Goal: Task Accomplishment & Management: Manage account settings

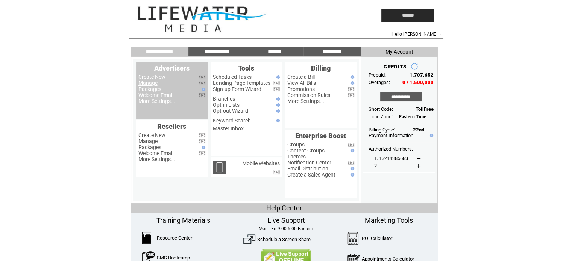
click at [151, 83] on link "Manage" at bounding box center [147, 83] width 19 height 6
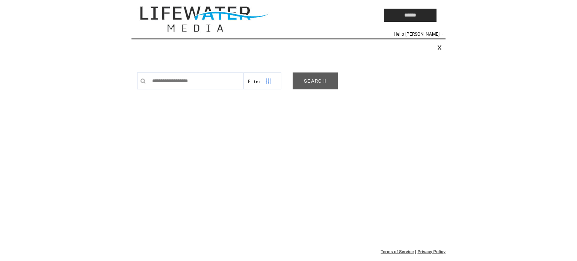
click at [310, 78] on link "SEARCH" at bounding box center [315, 81] width 45 height 17
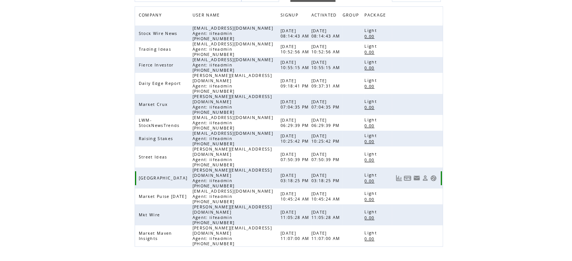
scroll to position [94, 0]
click at [432, 193] on link at bounding box center [433, 196] width 6 height 6
